Goal: Task Accomplishment & Management: Manage account settings

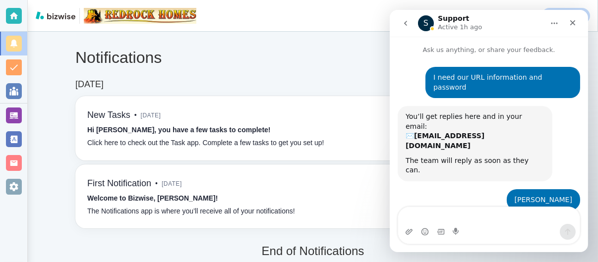
scroll to position [37, 0]
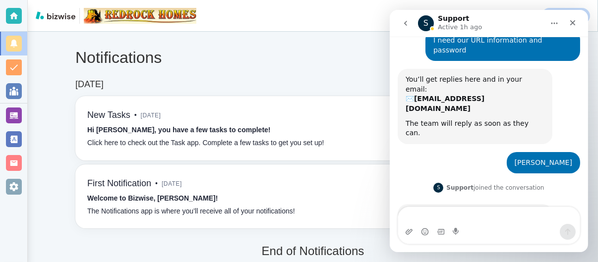
click at [411, 216] on textarea "Message…" at bounding box center [489, 215] width 182 height 17
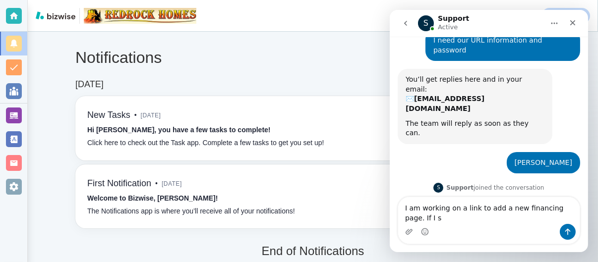
scroll to position [47, 0]
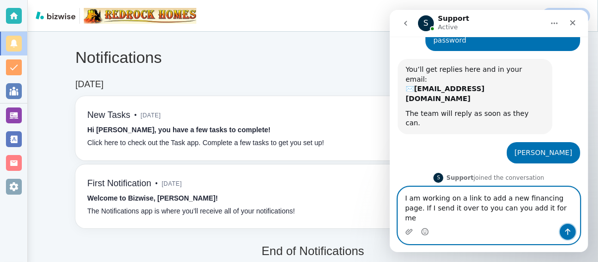
click at [568, 230] on icon "Send a message…" at bounding box center [567, 232] width 5 height 6
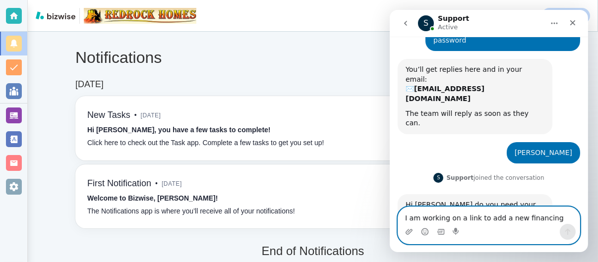
scroll to position [86, 0]
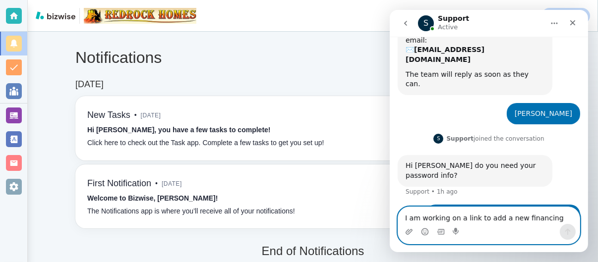
paste textarea "[URL][DOMAIN_NAME]"
type textarea "[URL][DOMAIN_NAME]"
click at [568, 232] on icon "Send a message…" at bounding box center [567, 232] width 8 height 8
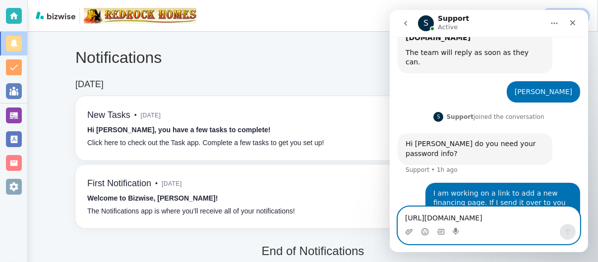
scroll to position [109, 0]
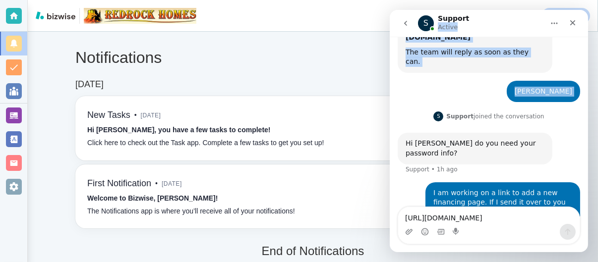
drag, startPoint x: 489, startPoint y: 19, endPoint x: 40, endPoint y: 78, distance: 452.7
click at [389, 78] on html "S Support Active Ask us anything, or share your feedback. I need our URL inform…" at bounding box center [488, 131] width 198 height 243
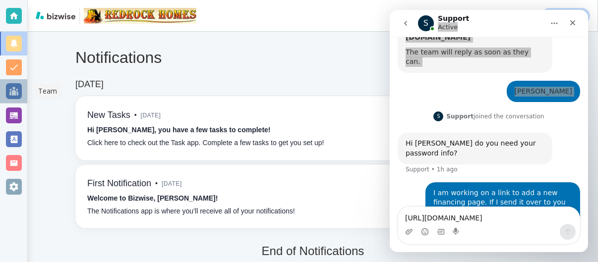
click at [13, 89] on div at bounding box center [14, 91] width 16 height 16
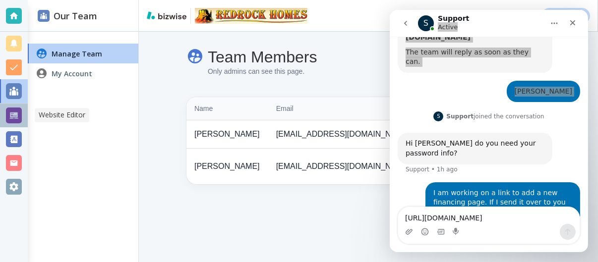
click at [15, 112] on div at bounding box center [14, 116] width 16 height 16
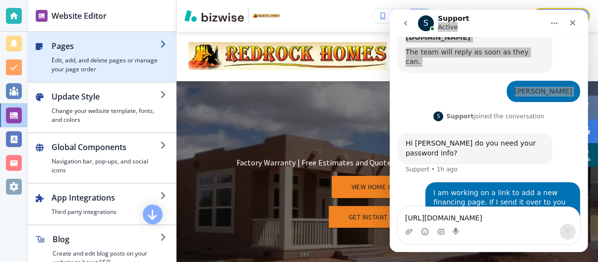
click at [94, 60] on h4 "Edit, add, and delete pages or manage your page order" at bounding box center [106, 65] width 109 height 18
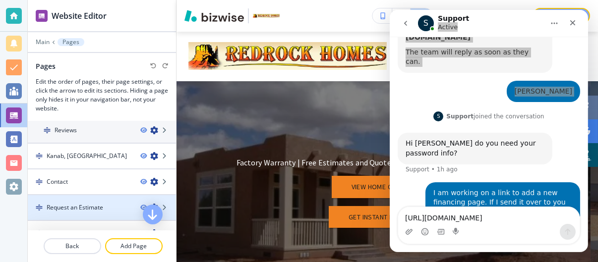
scroll to position [264, 0]
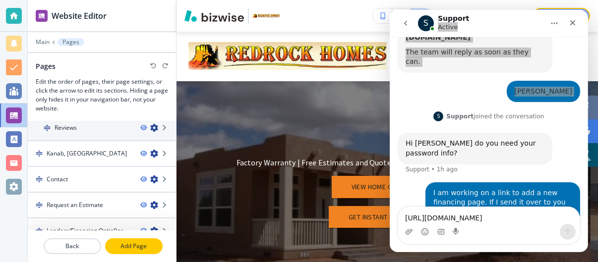
click at [131, 246] on p "Add Page" at bounding box center [134, 246] width 56 height 9
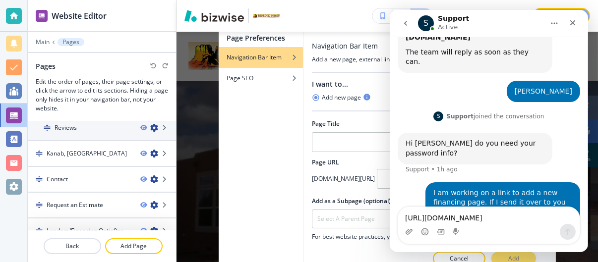
click at [471, 227] on div "Intercom messenger" at bounding box center [489, 232] width 182 height 16
click at [573, 23] on icon "Close" at bounding box center [572, 23] width 8 height 8
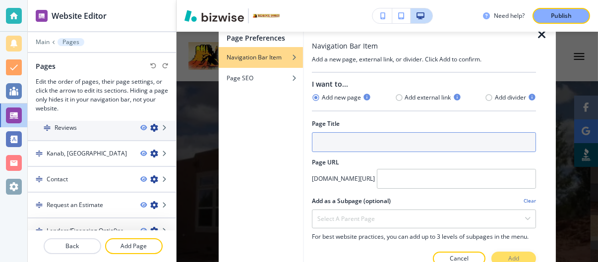
scroll to position [109, 0]
click at [321, 139] on input "text" at bounding box center [424, 142] width 224 height 20
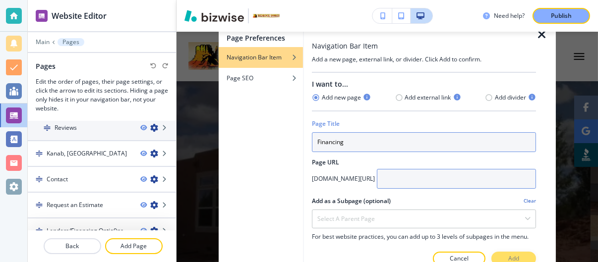
type input "Financing"
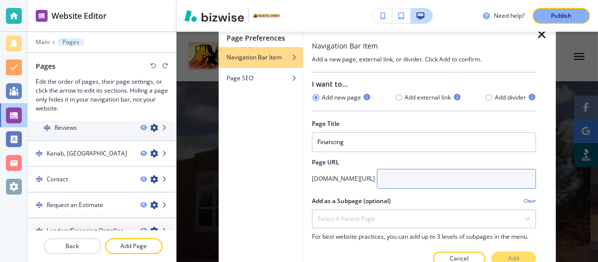
paste input "[URL][DOMAIN_NAME]"
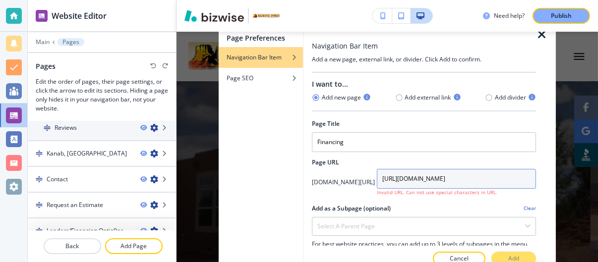
drag, startPoint x: 403, startPoint y: 177, endPoint x: 383, endPoint y: 178, distance: 19.9
click at [383, 178] on input "[URL][DOMAIN_NAME]" at bounding box center [456, 179] width 159 height 20
type input "[DOMAIN_NAME][URL]"
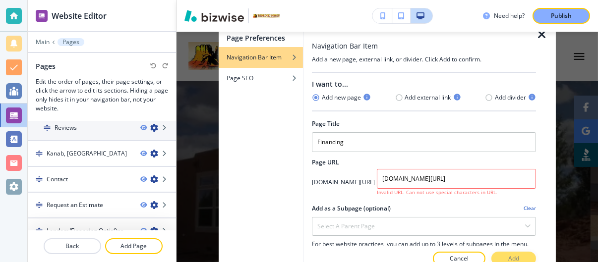
click at [449, 204] on div "Add as a Subpage (optional) Clear" at bounding box center [424, 208] width 224 height 9
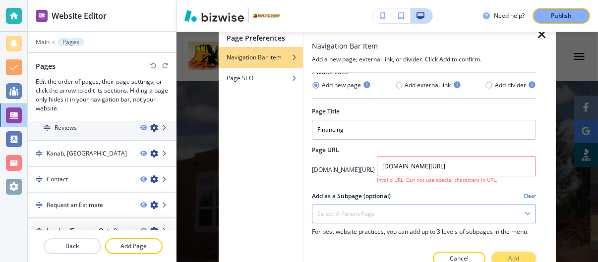
scroll to position [21, 0]
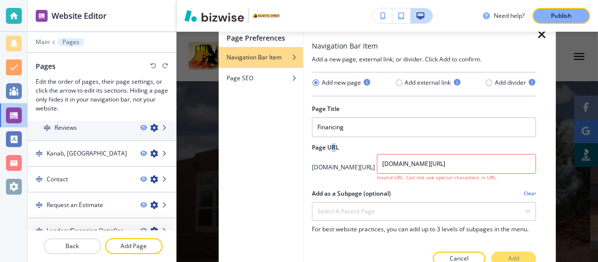
drag, startPoint x: 349, startPoint y: 201, endPoint x: 334, endPoint y: 143, distance: 59.4
click at [334, 143] on div "I want to... Add new page Add external link Add divider Page Title Financing Pa…" at bounding box center [424, 144] width 224 height 173
click at [525, 208] on icon "button" at bounding box center [528, 211] width 6 height 6
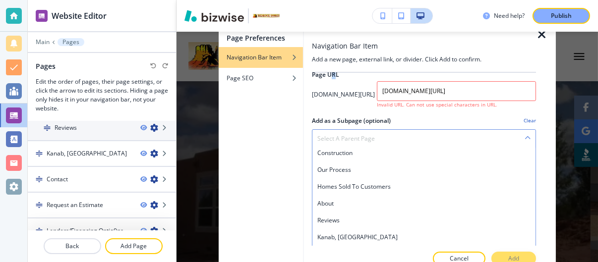
scroll to position [136, 0]
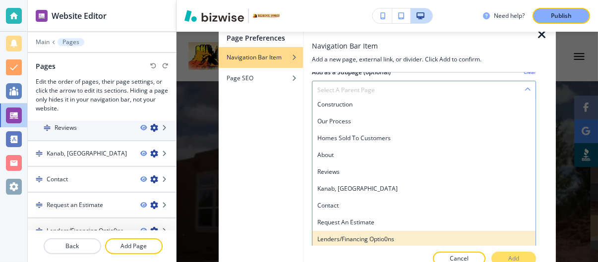
click at [452, 235] on h4 "Lenders/Financing Optio0ns" at bounding box center [423, 239] width 213 height 9
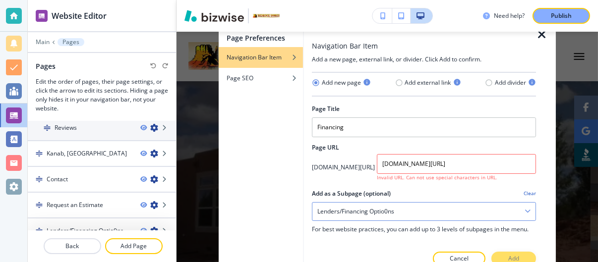
scroll to position [21, 0]
click at [395, 79] on icon "button" at bounding box center [399, 83] width 8 height 8
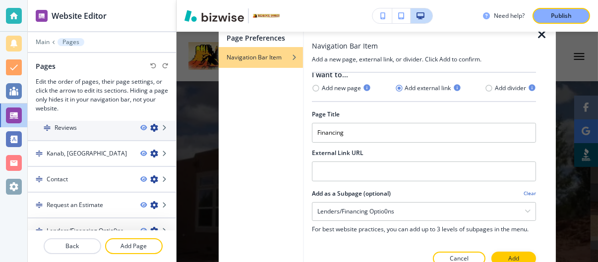
scroll to position [16, 0]
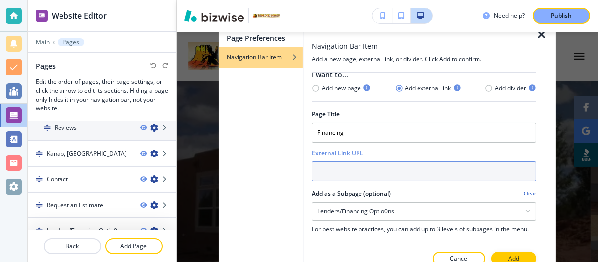
paste input "[URL][DOMAIN_NAME]"
type input "[URL][DOMAIN_NAME]"
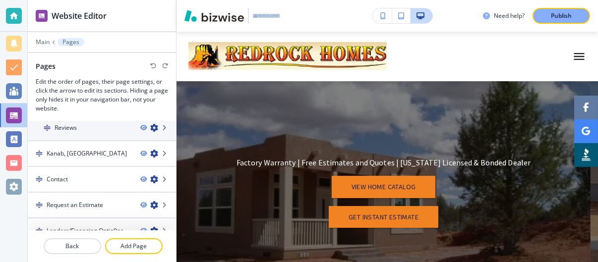
drag, startPoint x: 301, startPoint y: 14, endPoint x: 300, endPoint y: 8, distance: 6.0
click at [301, 2] on div "Need help? Publish" at bounding box center [388, 16] width 422 height 32
click at [63, 247] on p "Back" at bounding box center [73, 246] width 56 height 9
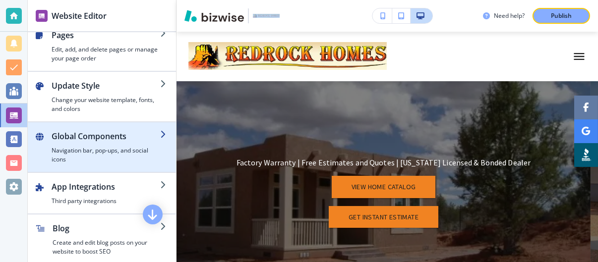
scroll to position [0, 0]
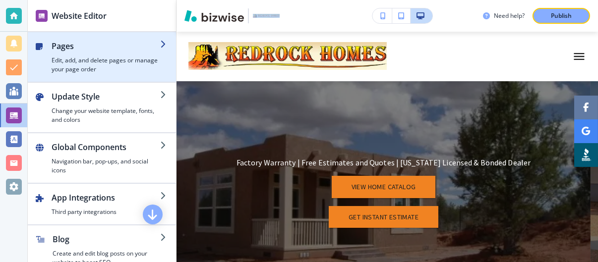
click at [117, 62] on h4 "Edit, add, and delete pages or manage your page order" at bounding box center [106, 65] width 109 height 18
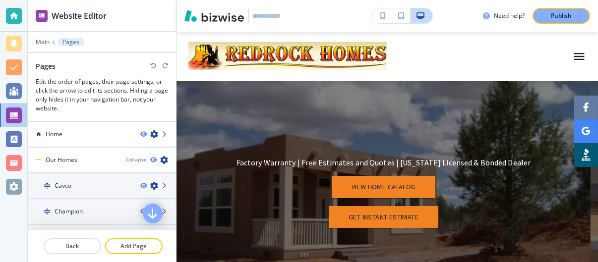
click at [152, 216] on icon "button" at bounding box center [153, 214] width 12 height 12
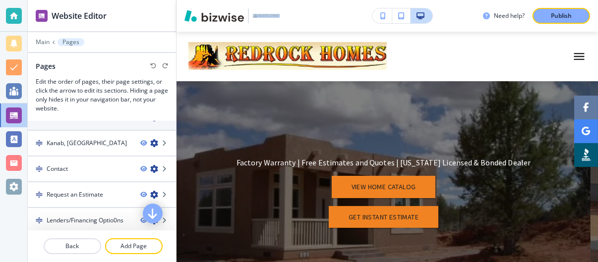
scroll to position [275, 0]
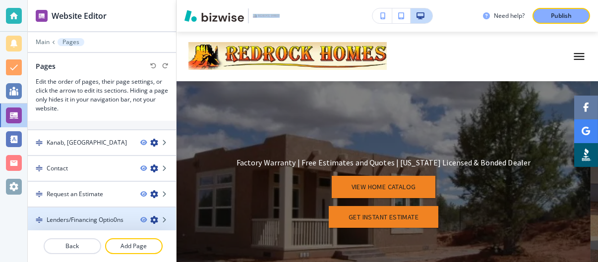
click at [102, 217] on h4 "Lenders/Financing Optio0ns" at bounding box center [85, 220] width 77 height 9
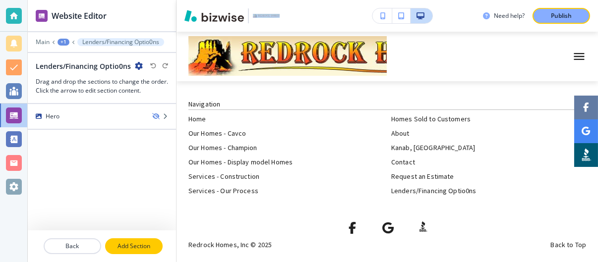
click at [131, 245] on p "Add Section" at bounding box center [134, 246] width 56 height 9
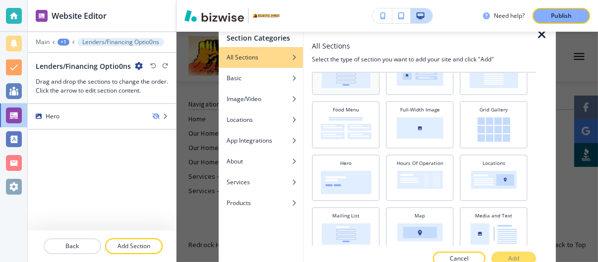
scroll to position [198, 0]
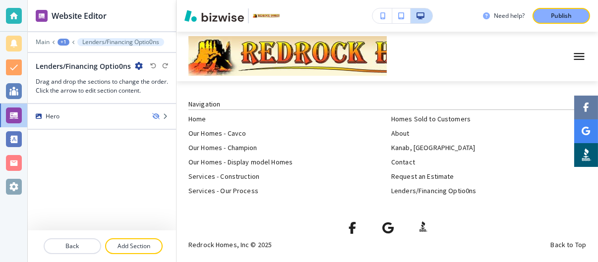
click at [73, 171] on div "Hero" at bounding box center [102, 167] width 148 height 126
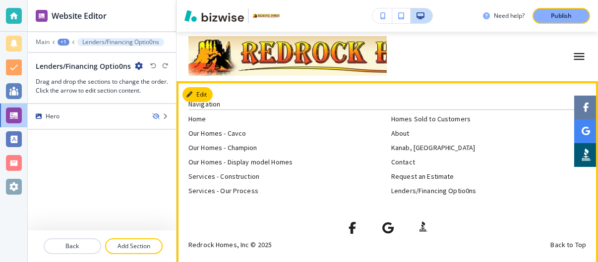
scroll to position [9, 0]
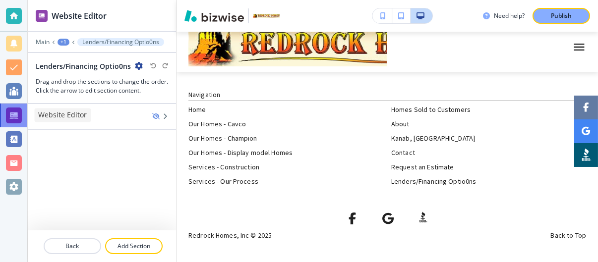
click at [12, 115] on div at bounding box center [14, 116] width 16 height 16
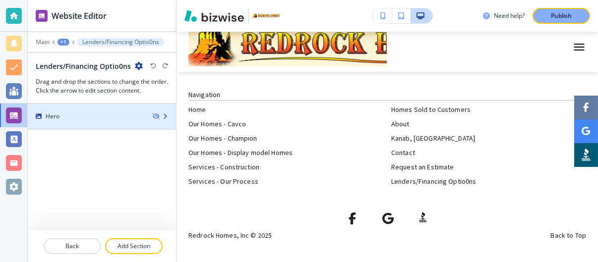
click at [48, 115] on div "Hero" at bounding box center [53, 116] width 14 height 9
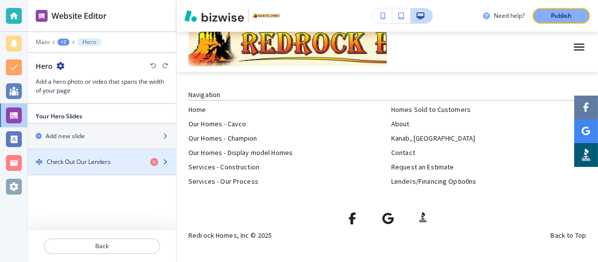
click at [49, 158] on h4 "Check Out Our Lenders" at bounding box center [79, 162] width 64 height 9
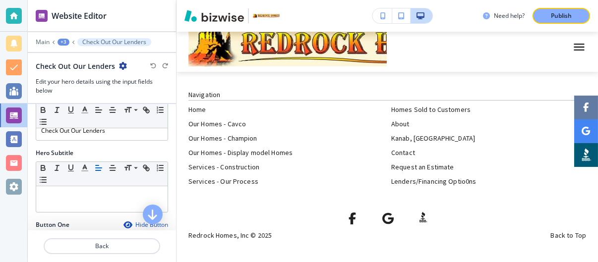
scroll to position [0, 0]
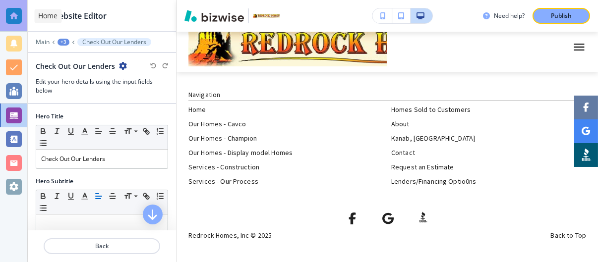
click at [14, 14] on div at bounding box center [14, 16] width 16 height 16
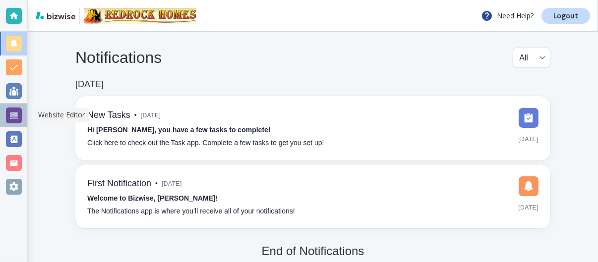
click at [13, 112] on div at bounding box center [14, 116] width 16 height 16
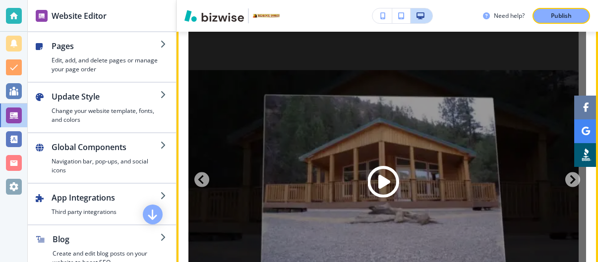
scroll to position [2645, 0]
click at [381, 166] on span "Play button for video with title: Gallery media" at bounding box center [384, 182] width 32 height 32
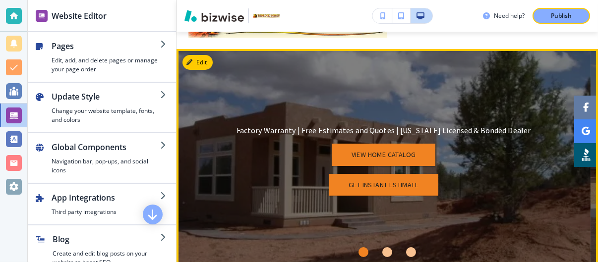
scroll to position [0, 0]
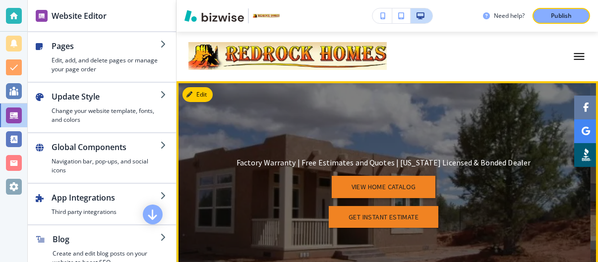
click at [386, 184] on link "VIEW HOME CATALOG" at bounding box center [384, 187] width 104 height 22
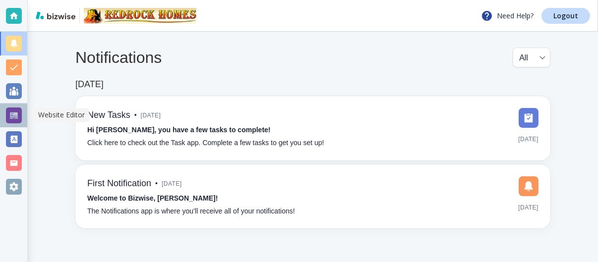
click at [15, 115] on div at bounding box center [14, 116] width 16 height 16
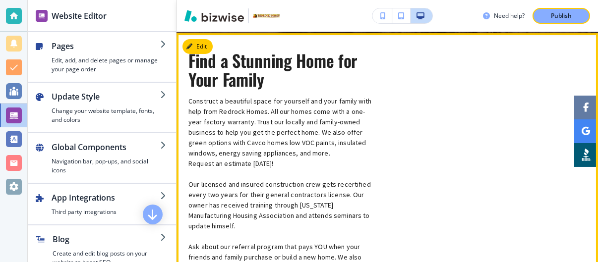
scroll to position [264, 0]
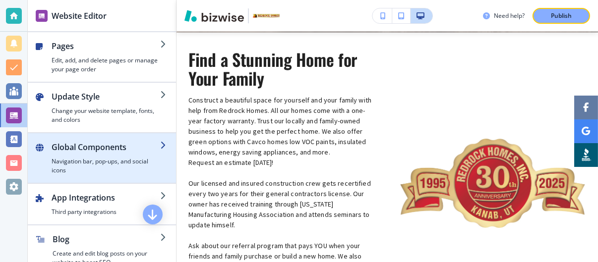
click at [104, 158] on h4 "Navigation bar, pop-ups, and social icons" at bounding box center [106, 166] width 109 height 18
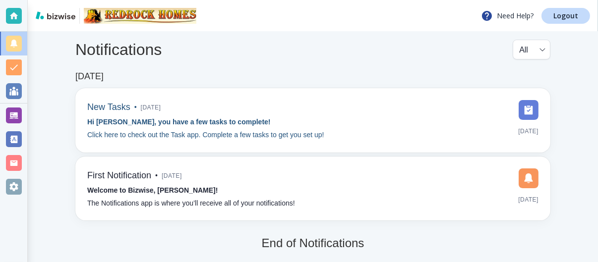
scroll to position [12, 0]
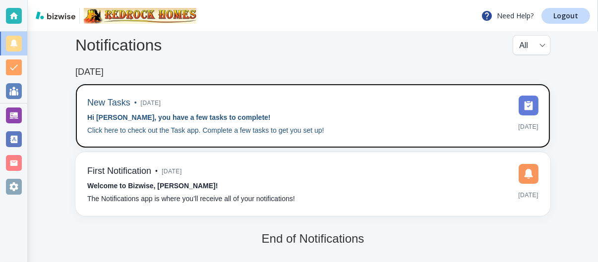
click at [131, 114] on strong "Hi [PERSON_NAME], you have a few tasks to complete!" at bounding box center [179, 118] width 184 height 8
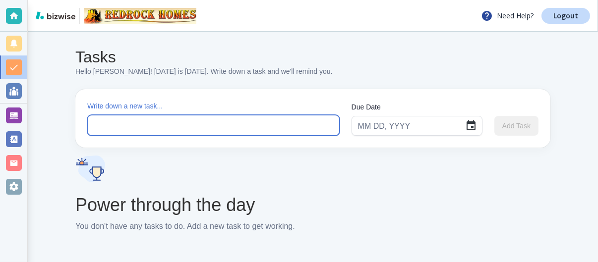
click at [120, 123] on textarea at bounding box center [214, 125] width 238 height 11
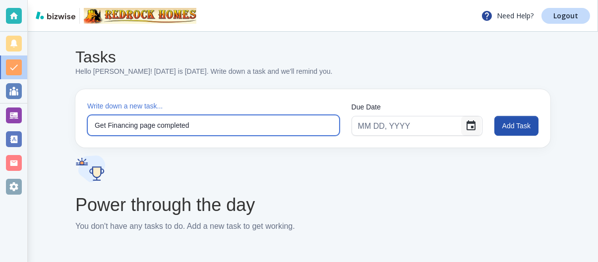
type textarea "Get Financing page completed"
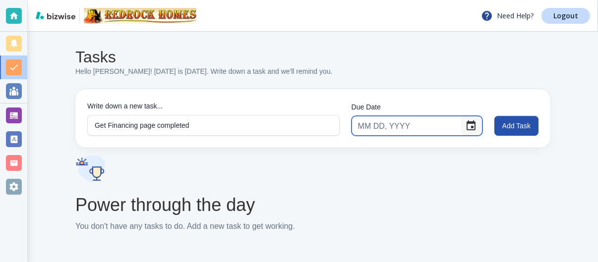
click at [472, 127] on icon "Choose date" at bounding box center [471, 126] width 9 height 10
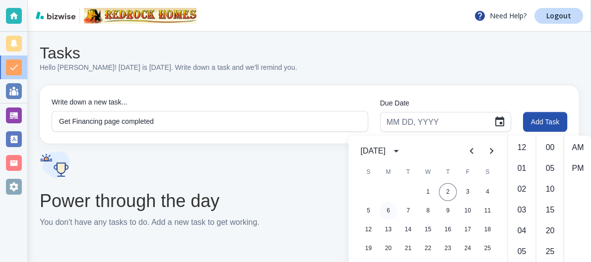
click at [388, 211] on button "6" at bounding box center [388, 211] width 18 height 18
type input "[DATE]"
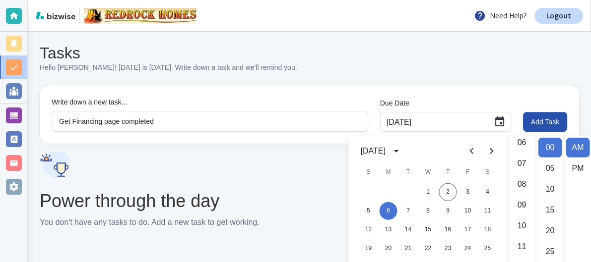
scroll to position [132, 0]
click at [517, 223] on li "10" at bounding box center [521, 224] width 24 height 20
click at [576, 147] on li "AM" at bounding box center [577, 148] width 24 height 20
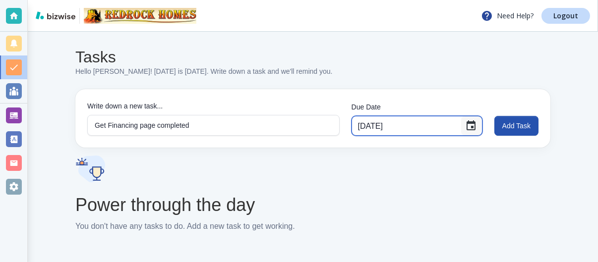
click at [470, 123] on icon "Choose date, selected date is Oct 6, 2025" at bounding box center [471, 126] width 12 height 12
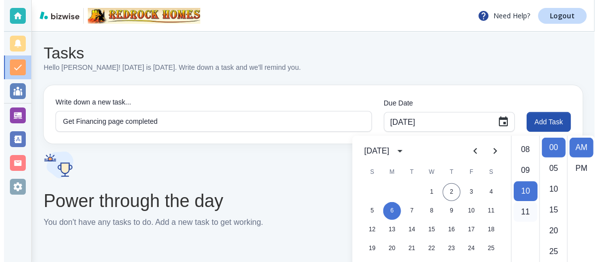
scroll to position [142, 0]
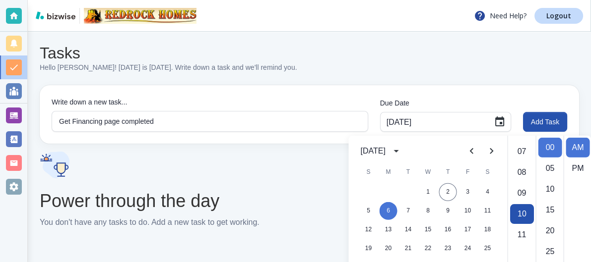
click at [514, 211] on li "10" at bounding box center [521, 214] width 24 height 20
click at [548, 148] on li "00" at bounding box center [550, 148] width 24 height 20
click at [574, 148] on li "AM" at bounding box center [577, 148] width 24 height 20
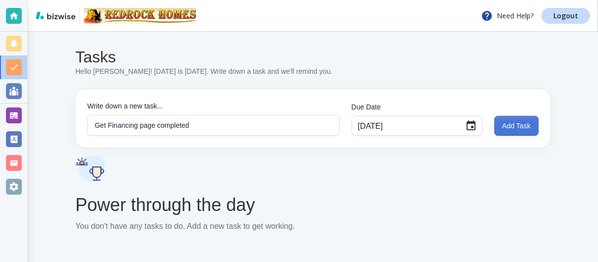
click at [519, 124] on button "Add Task" at bounding box center [516, 126] width 44 height 20
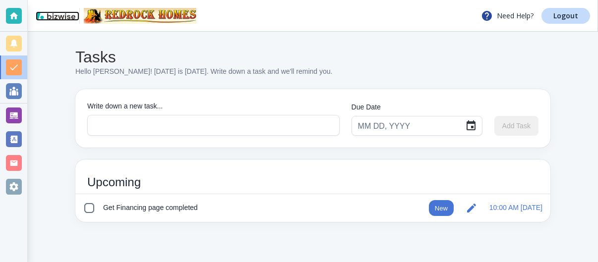
click at [55, 15] on img at bounding box center [56, 15] width 40 height 8
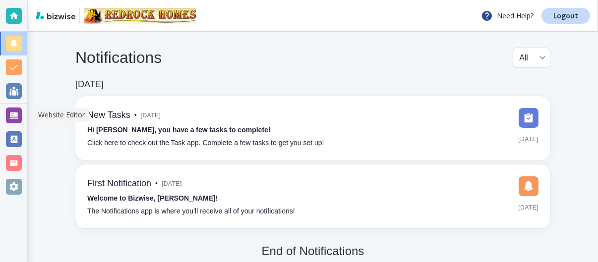
click at [14, 117] on div at bounding box center [14, 116] width 16 height 16
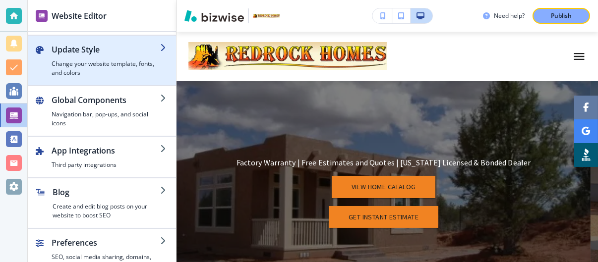
scroll to position [61, 0]
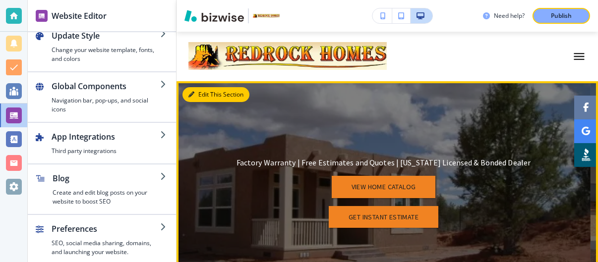
click at [195, 90] on button "Edit This Section" at bounding box center [216, 94] width 67 height 15
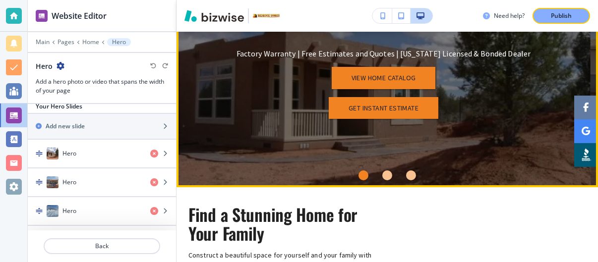
scroll to position [116, 0]
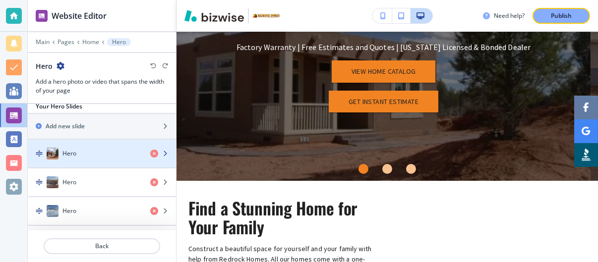
click at [70, 149] on h4 "Hero" at bounding box center [69, 153] width 14 height 9
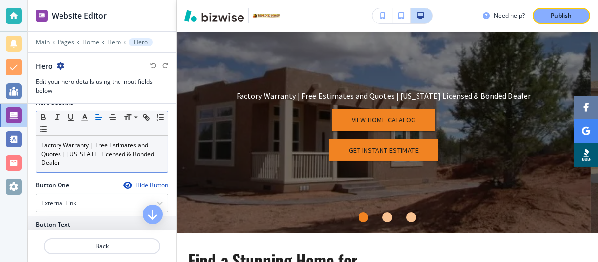
scroll to position [132, 0]
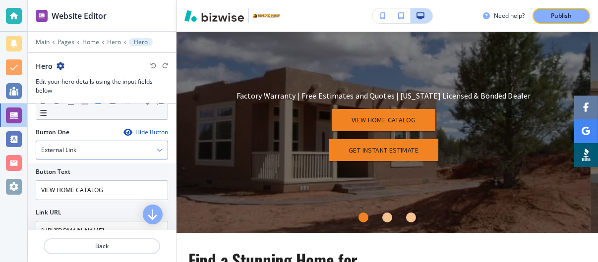
click at [110, 146] on div "External Link" at bounding box center [101, 150] width 131 height 18
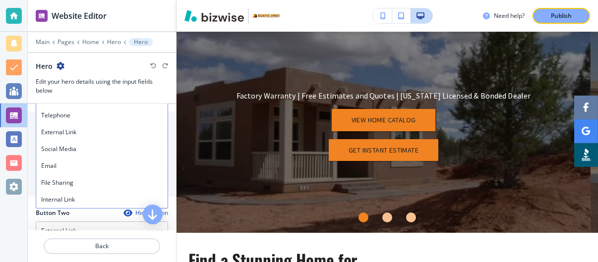
scroll to position [198, 0]
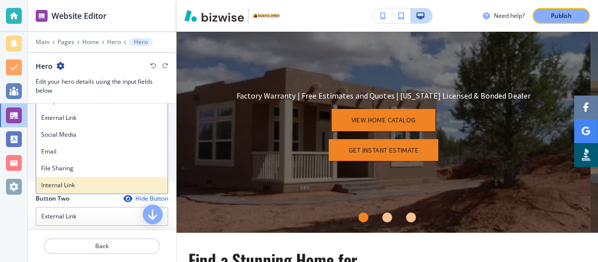
click at [72, 181] on h4 "Internal Link" at bounding box center [102, 185] width 122 height 9
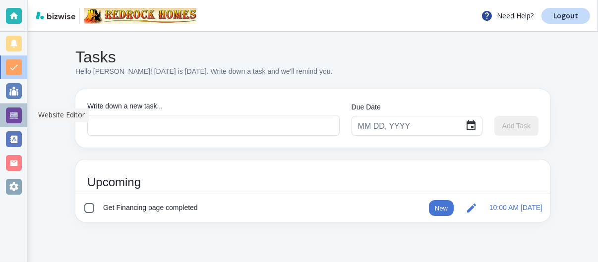
click at [14, 112] on div at bounding box center [14, 116] width 16 height 16
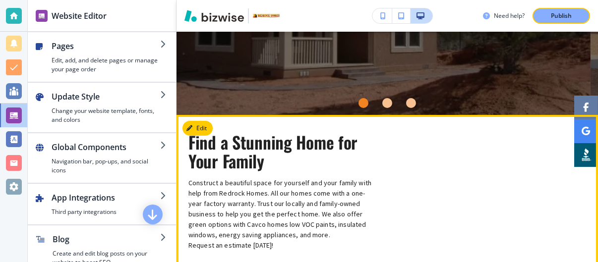
scroll to position [198, 0]
